Goal: Task Accomplishment & Management: Complete application form

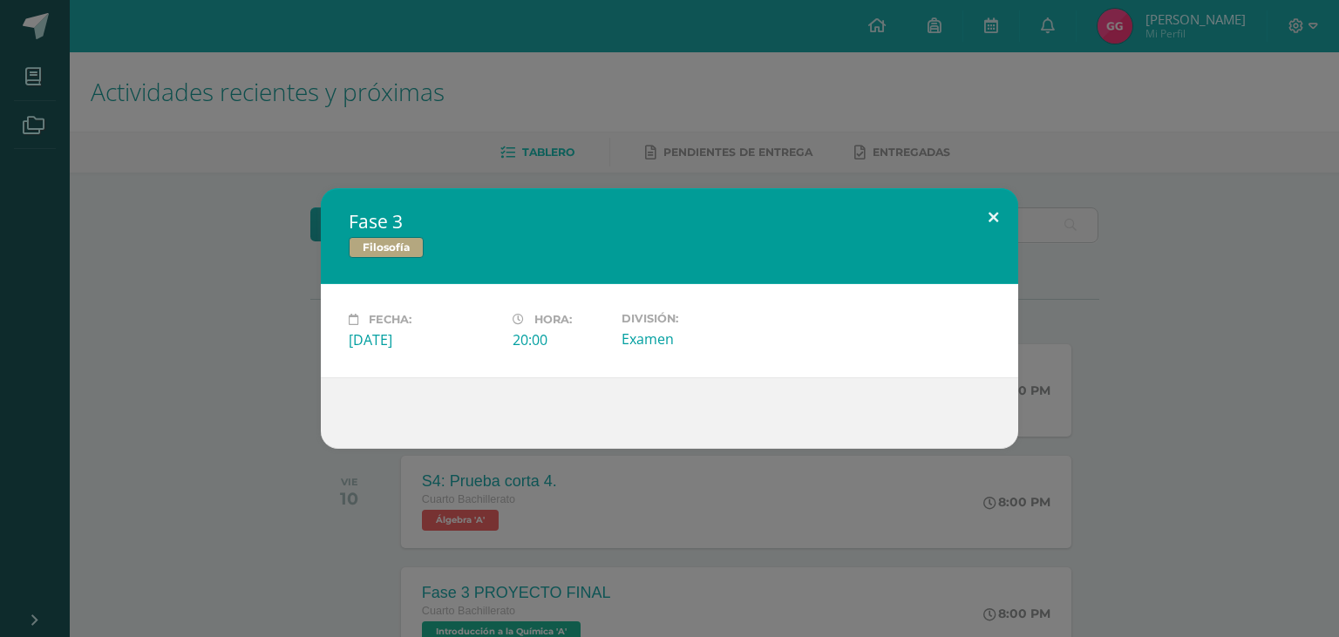
click at [1005, 221] on button at bounding box center [994, 217] width 50 height 59
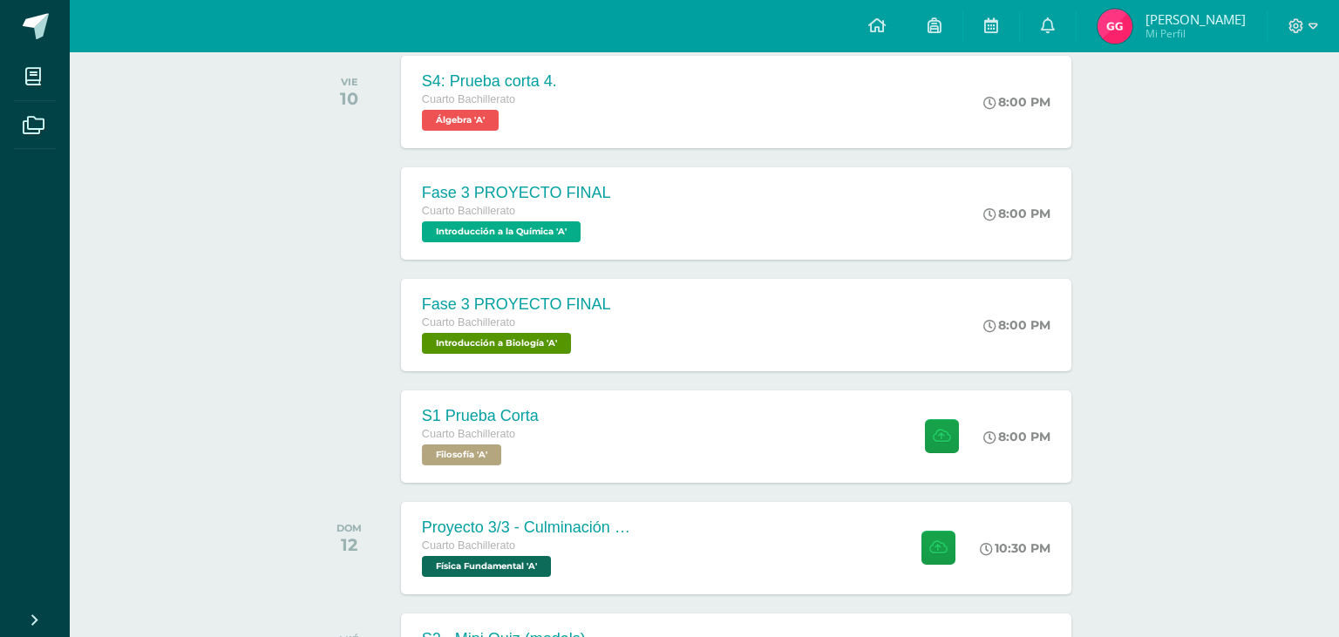
scroll to position [403, 0]
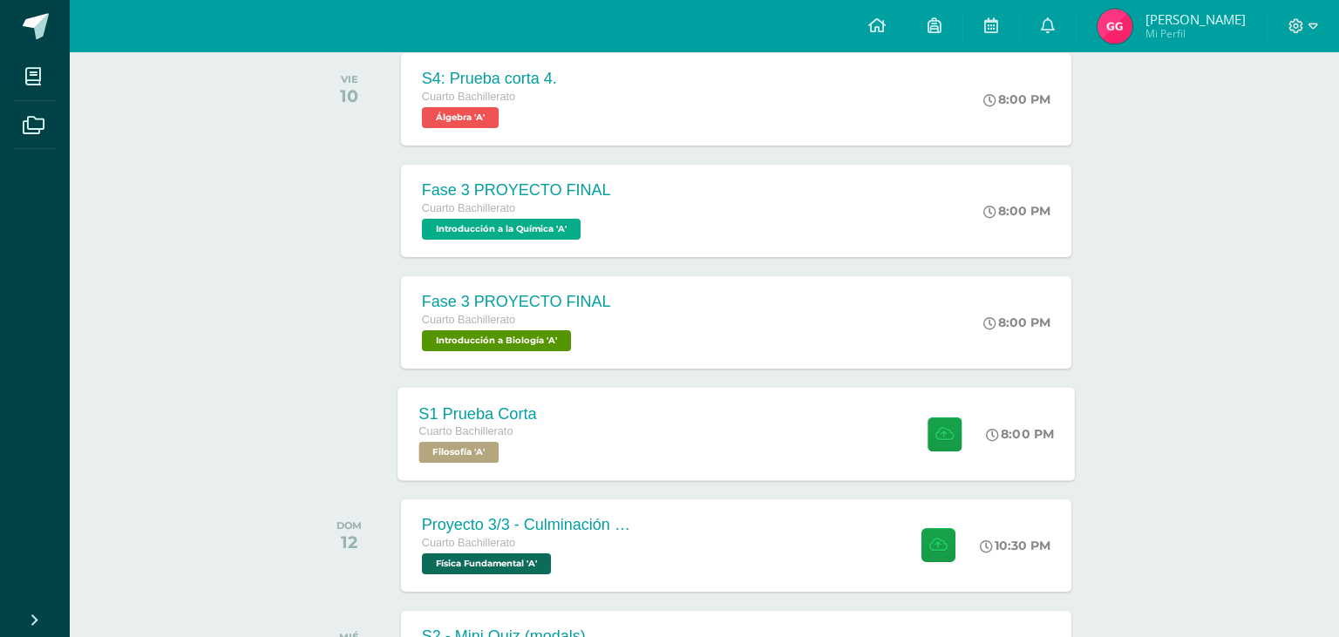
click at [576, 403] on div "S1 Prueba Corta Cuarto Bachillerato Filosofía 'A' 8:00 PM S1 Prueba Corta Filos…" at bounding box center [737, 433] width 678 height 93
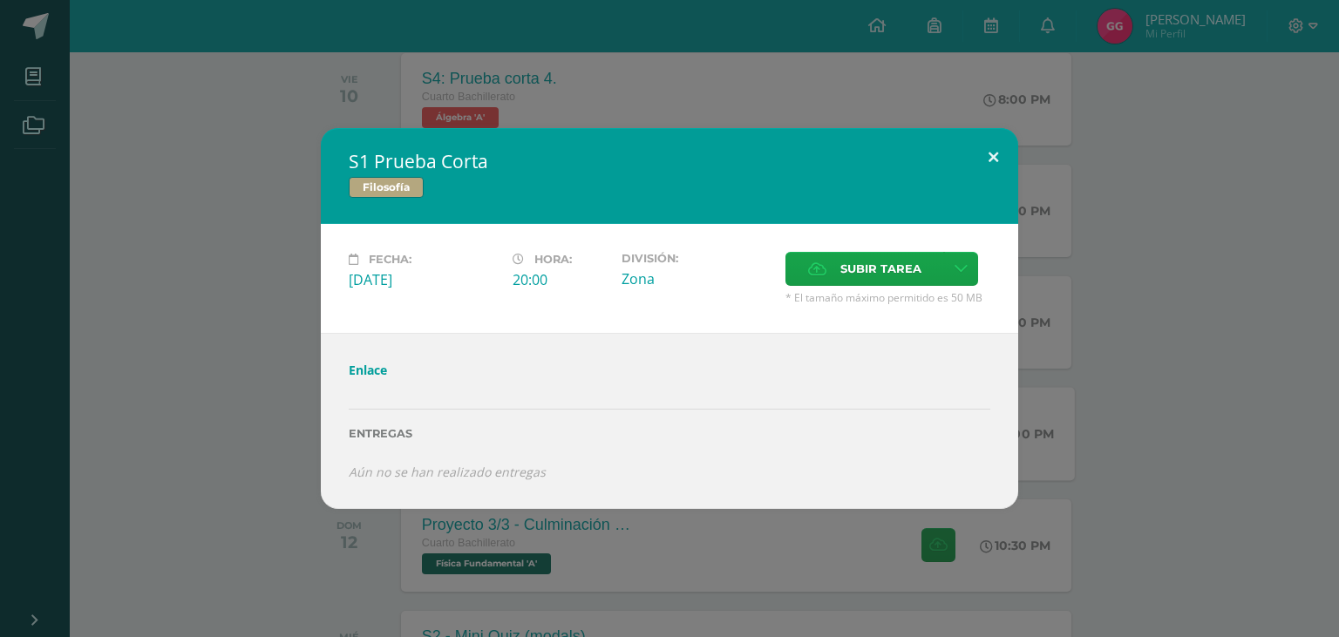
click at [993, 183] on button at bounding box center [994, 157] width 50 height 59
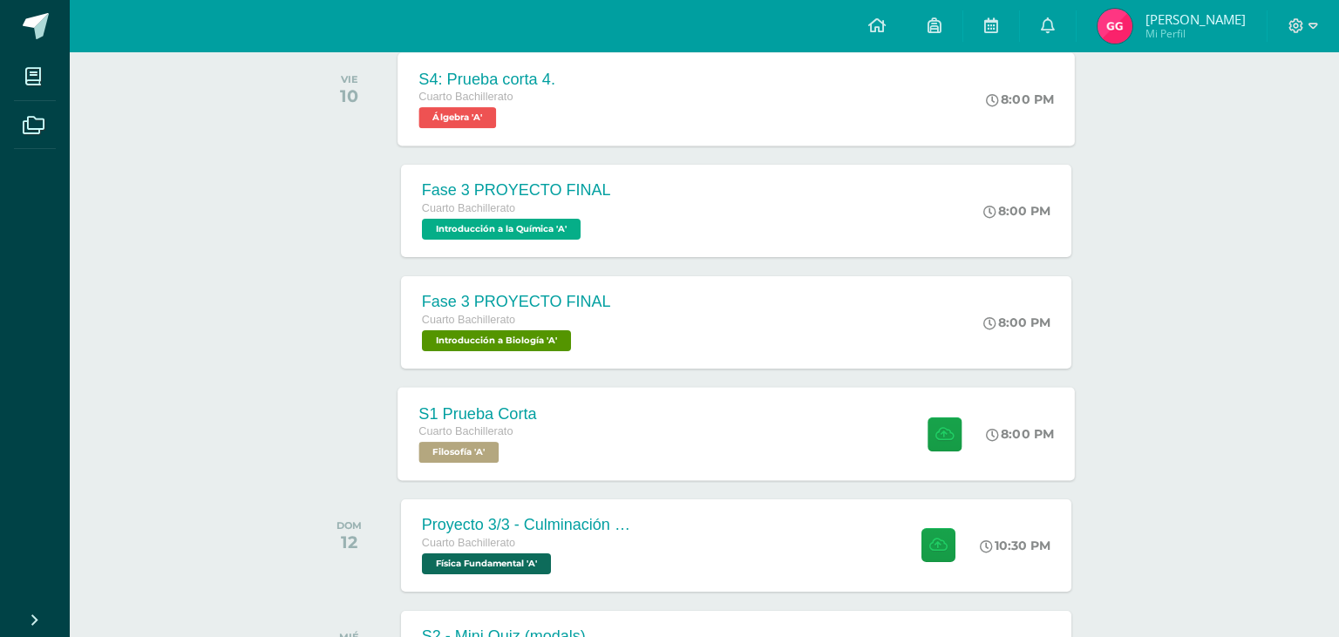
scroll to position [0, 0]
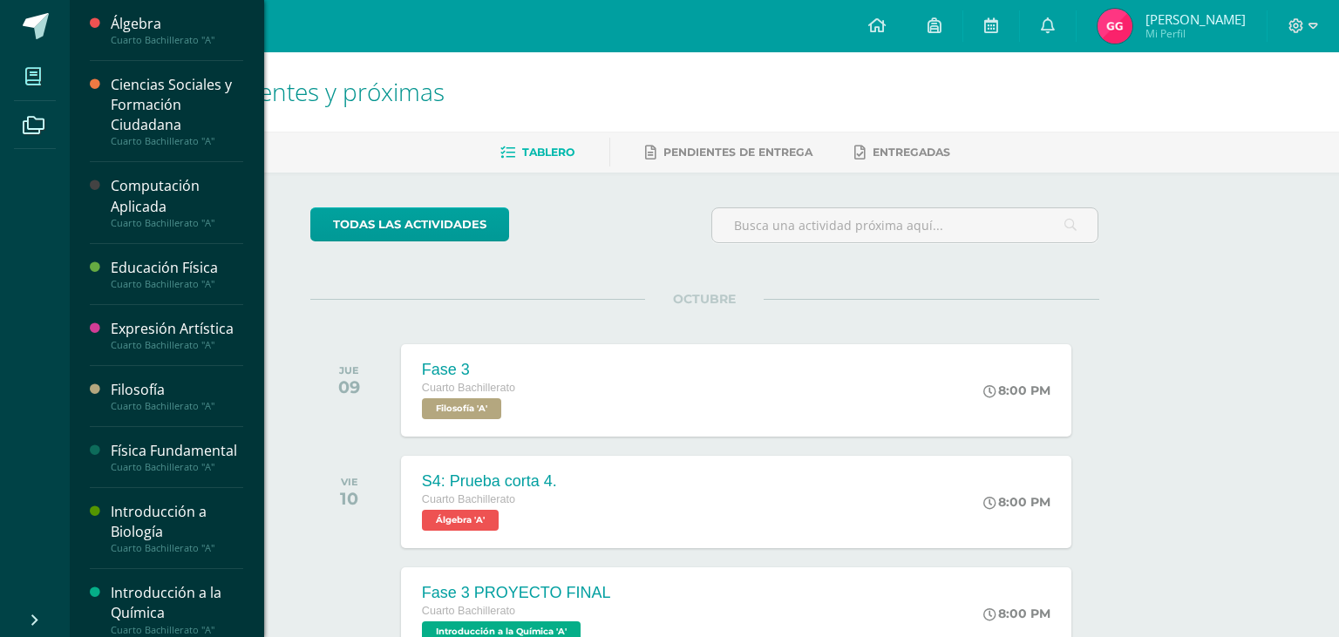
click at [44, 73] on span at bounding box center [33, 76] width 39 height 39
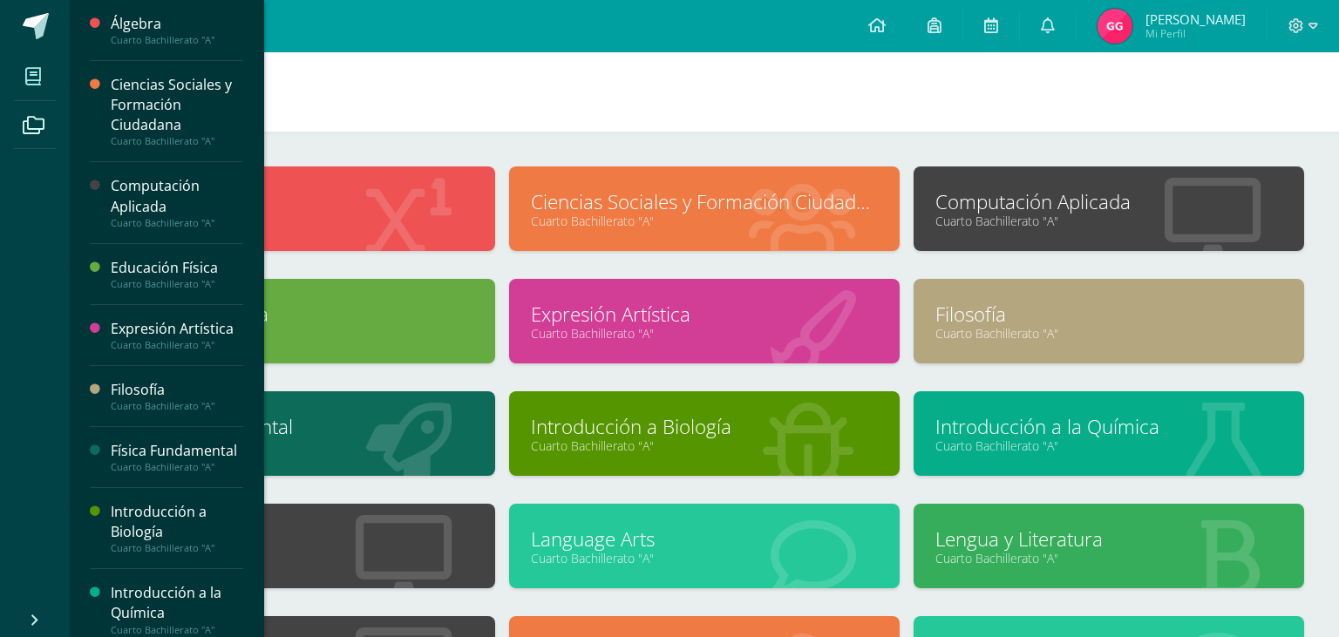
click at [911, 295] on div "Filosofía Cuarto Bachillerato "A"" at bounding box center [1109, 335] width 405 height 112
click at [978, 303] on link "Filosofía" at bounding box center [1109, 314] width 347 height 27
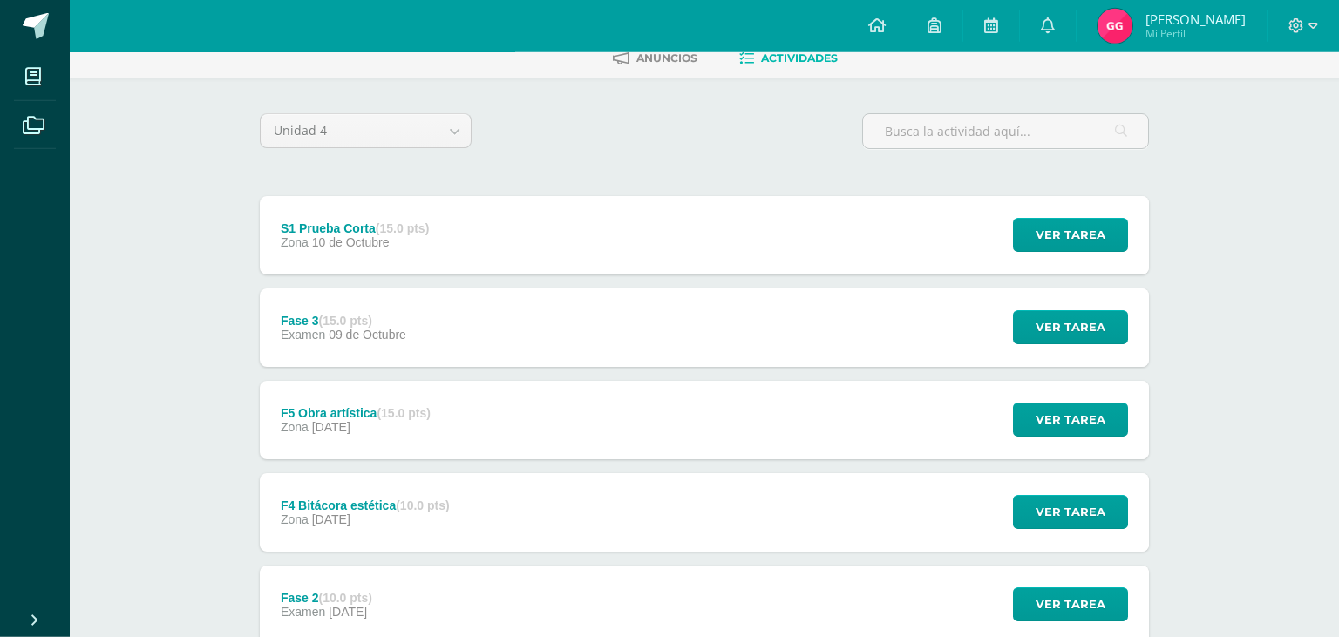
scroll to position [95, 0]
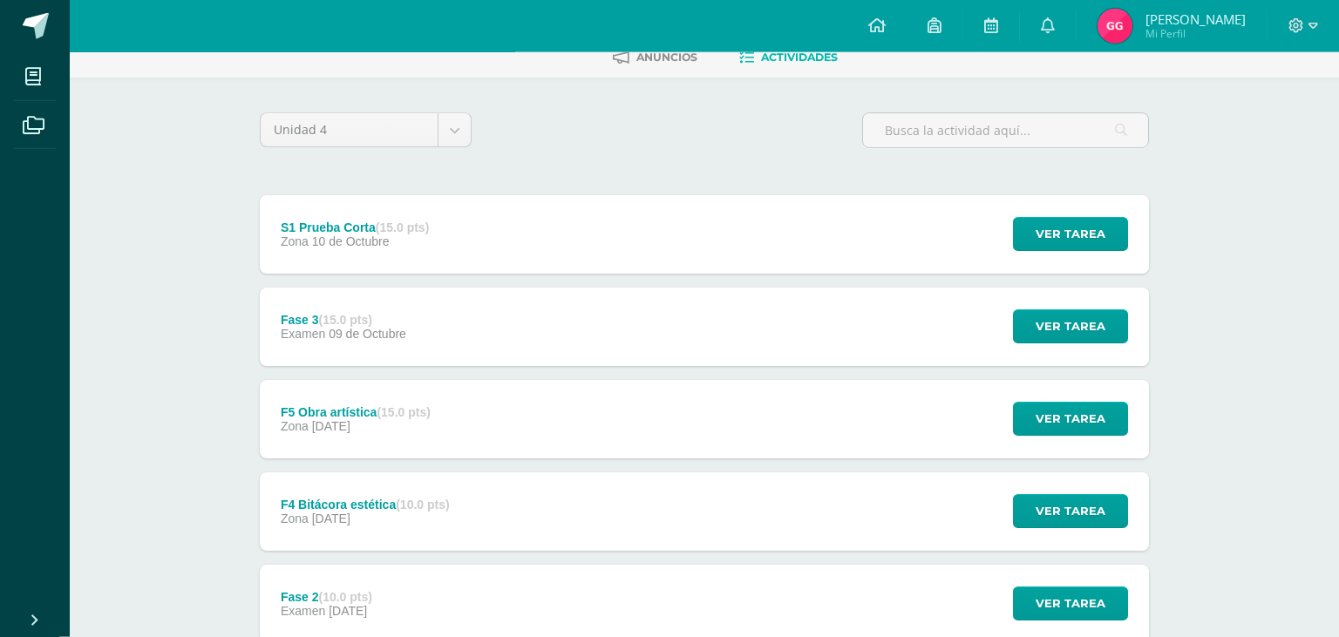
click at [831, 380] on div "F5 Obra artística (15.0 pts) Zona [DATE] Ver tarea F5 Obra artística Filosofía …" at bounding box center [704, 419] width 889 height 78
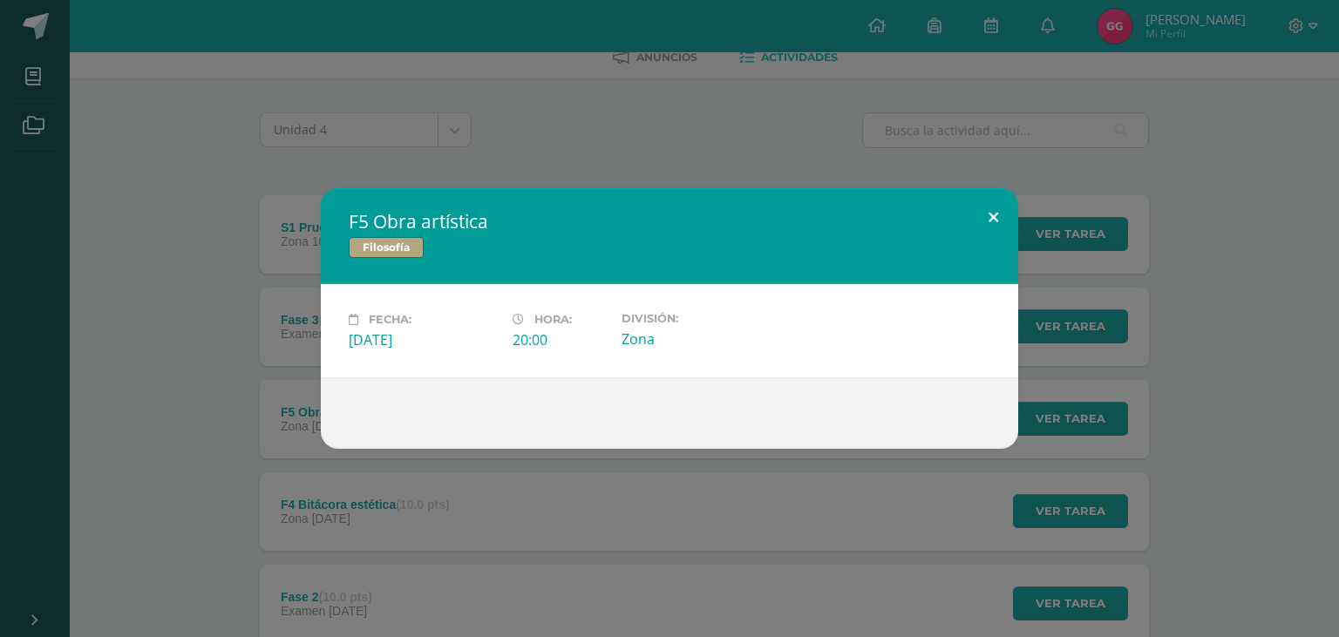
click at [991, 221] on button at bounding box center [994, 217] width 50 height 59
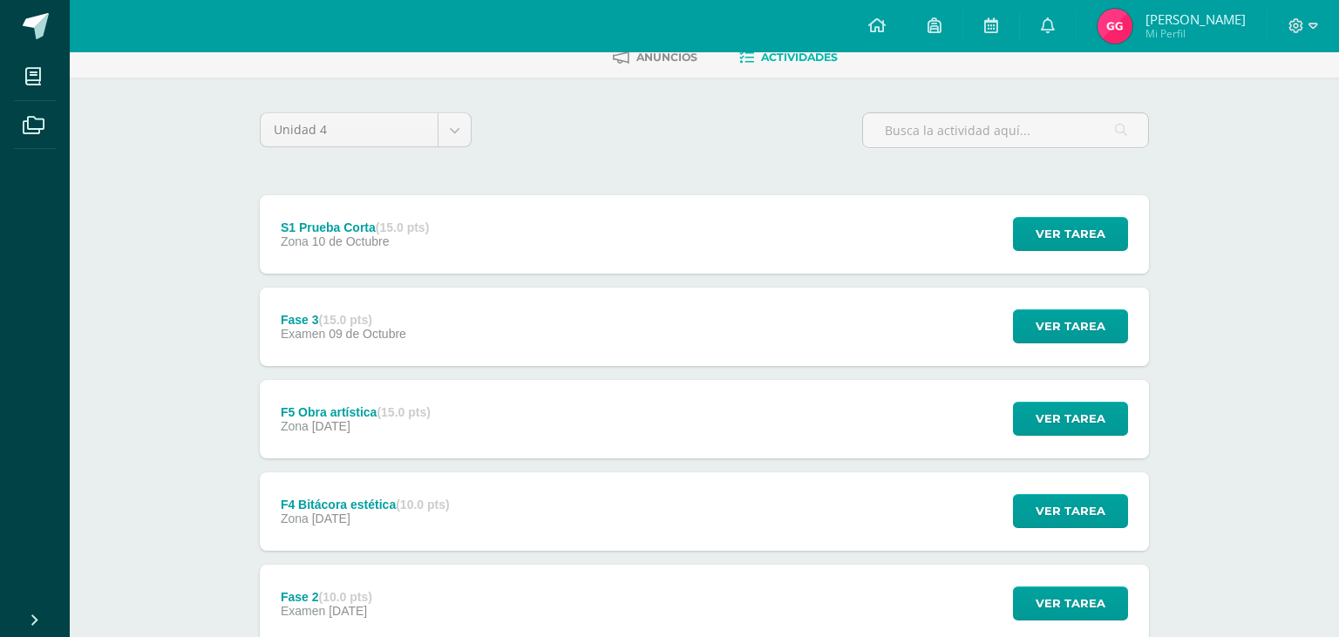
click at [950, 309] on div "Fase 3 (15.0 pts) Examen [DATE] Ver tarea Fase 3 Filosofía Cargando contenido" at bounding box center [704, 327] width 889 height 78
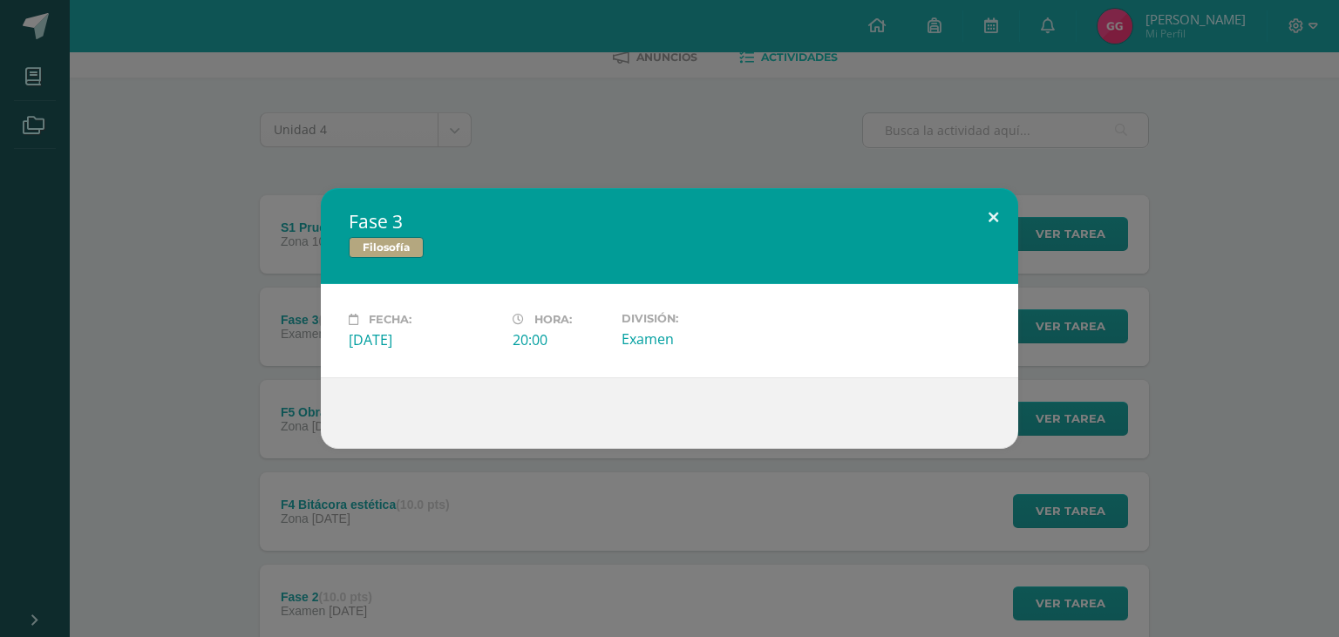
click at [999, 215] on button at bounding box center [994, 217] width 50 height 59
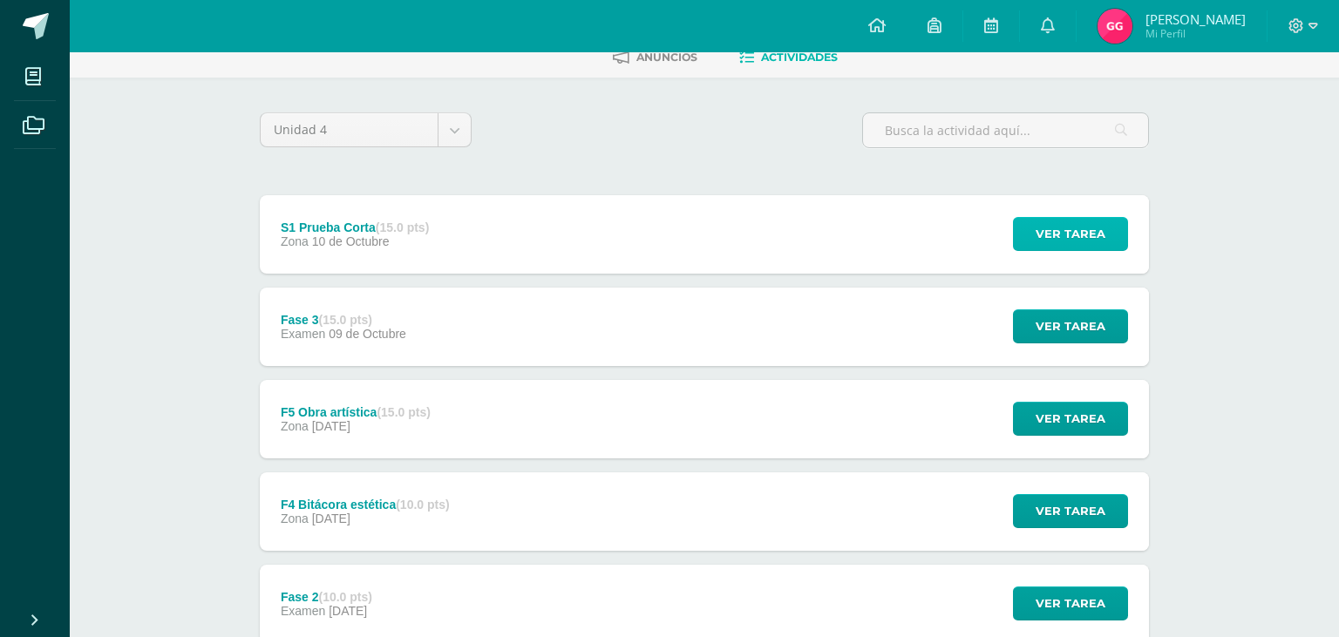
click at [1055, 218] on span "Ver tarea" at bounding box center [1071, 234] width 70 height 32
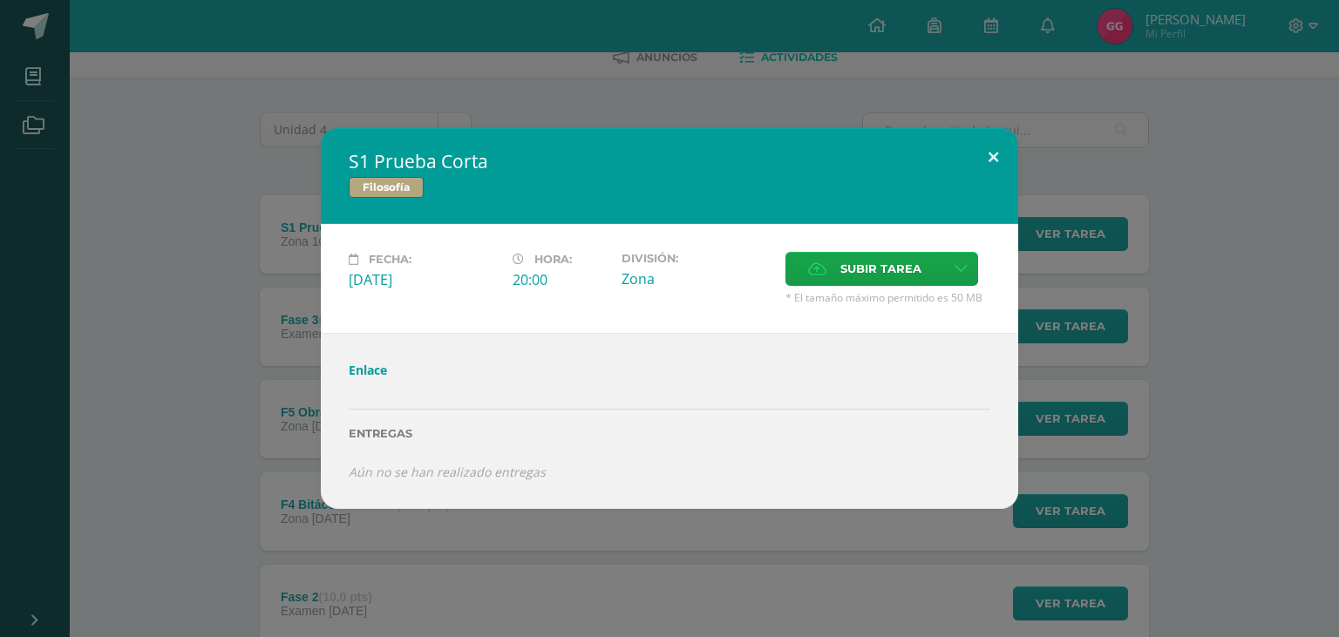
click at [992, 174] on button at bounding box center [994, 157] width 50 height 59
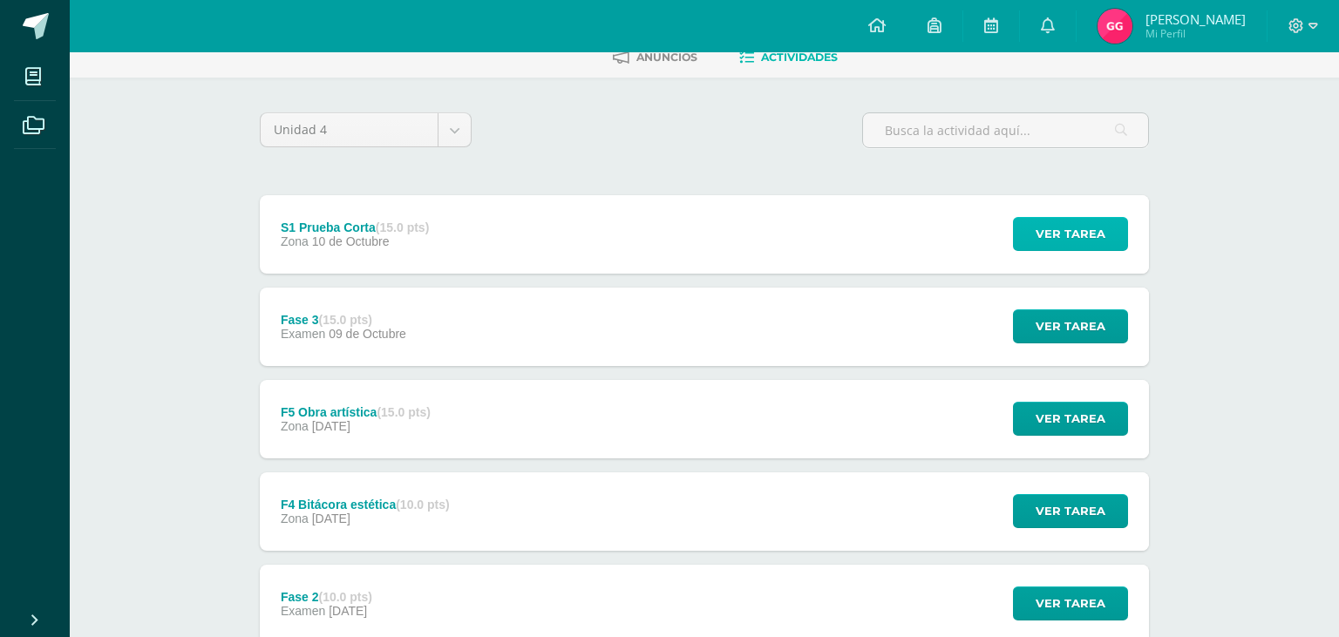
click at [1073, 218] on span "Ver tarea" at bounding box center [1071, 234] width 70 height 32
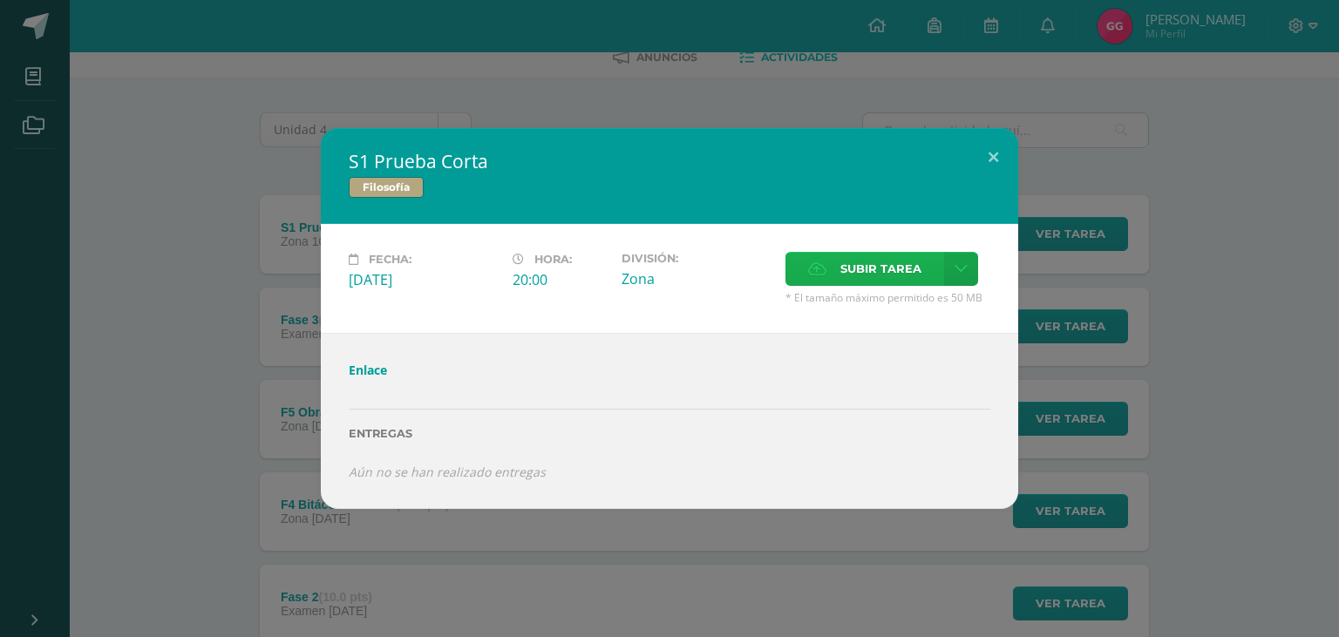
click at [914, 285] on span "Subir tarea" at bounding box center [881, 269] width 81 height 32
click at [0, 0] on input "Subir tarea" at bounding box center [0, 0] width 0 height 0
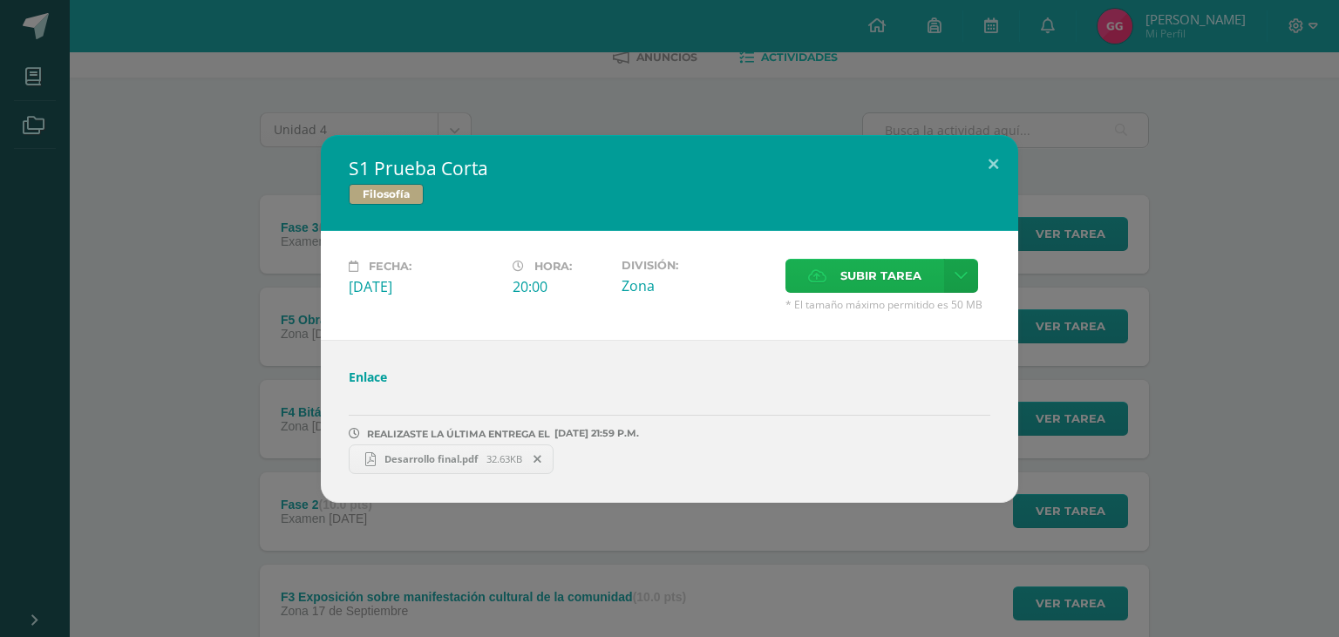
click at [882, 276] on span "Subir tarea" at bounding box center [881, 276] width 81 height 32
click at [0, 0] on input "Subir tarea" at bounding box center [0, 0] width 0 height 0
